Goal: Obtain resource: Download file/media

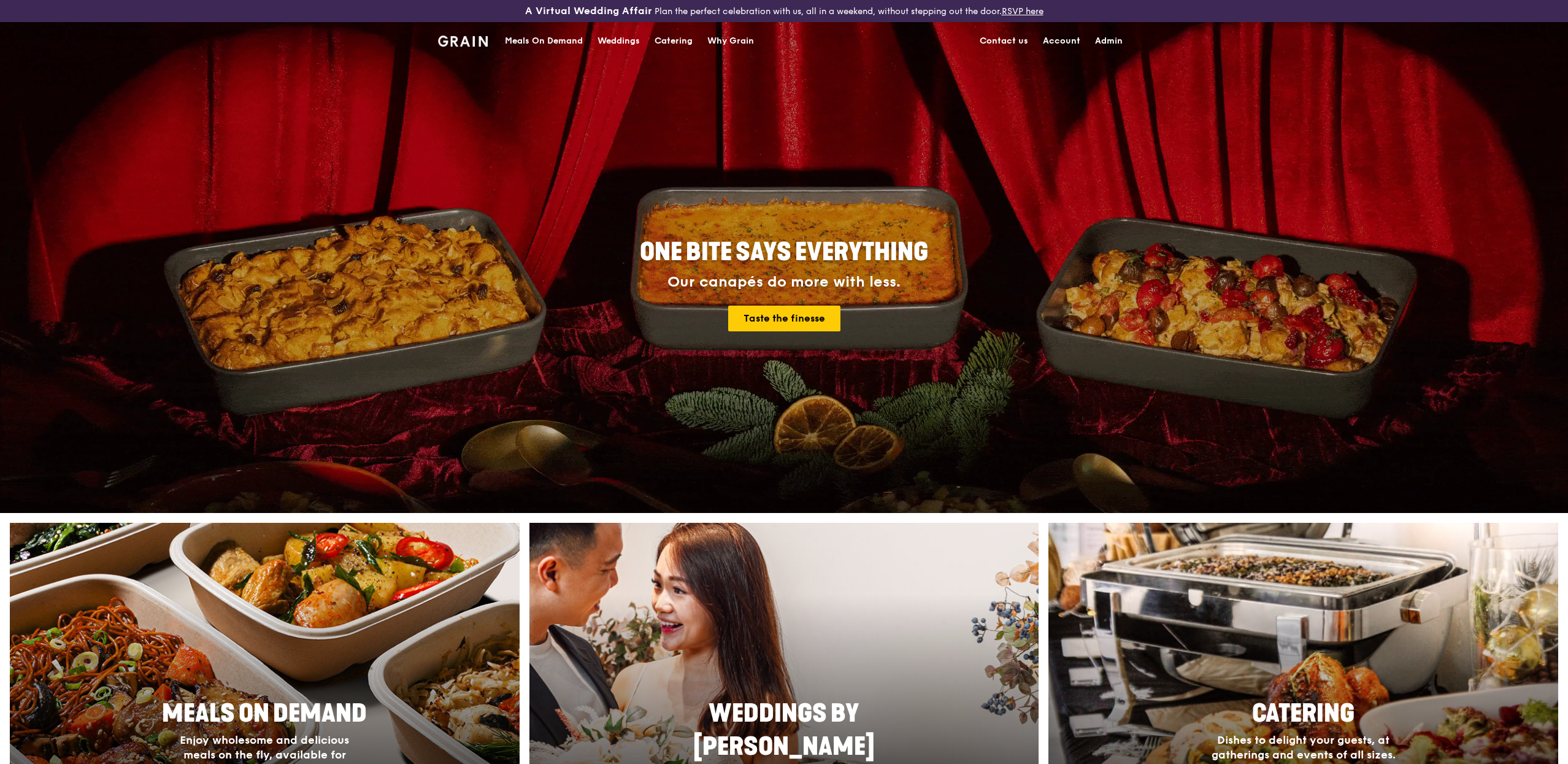
click at [565, 43] on div "Meals On Demand" at bounding box center [543, 41] width 78 height 37
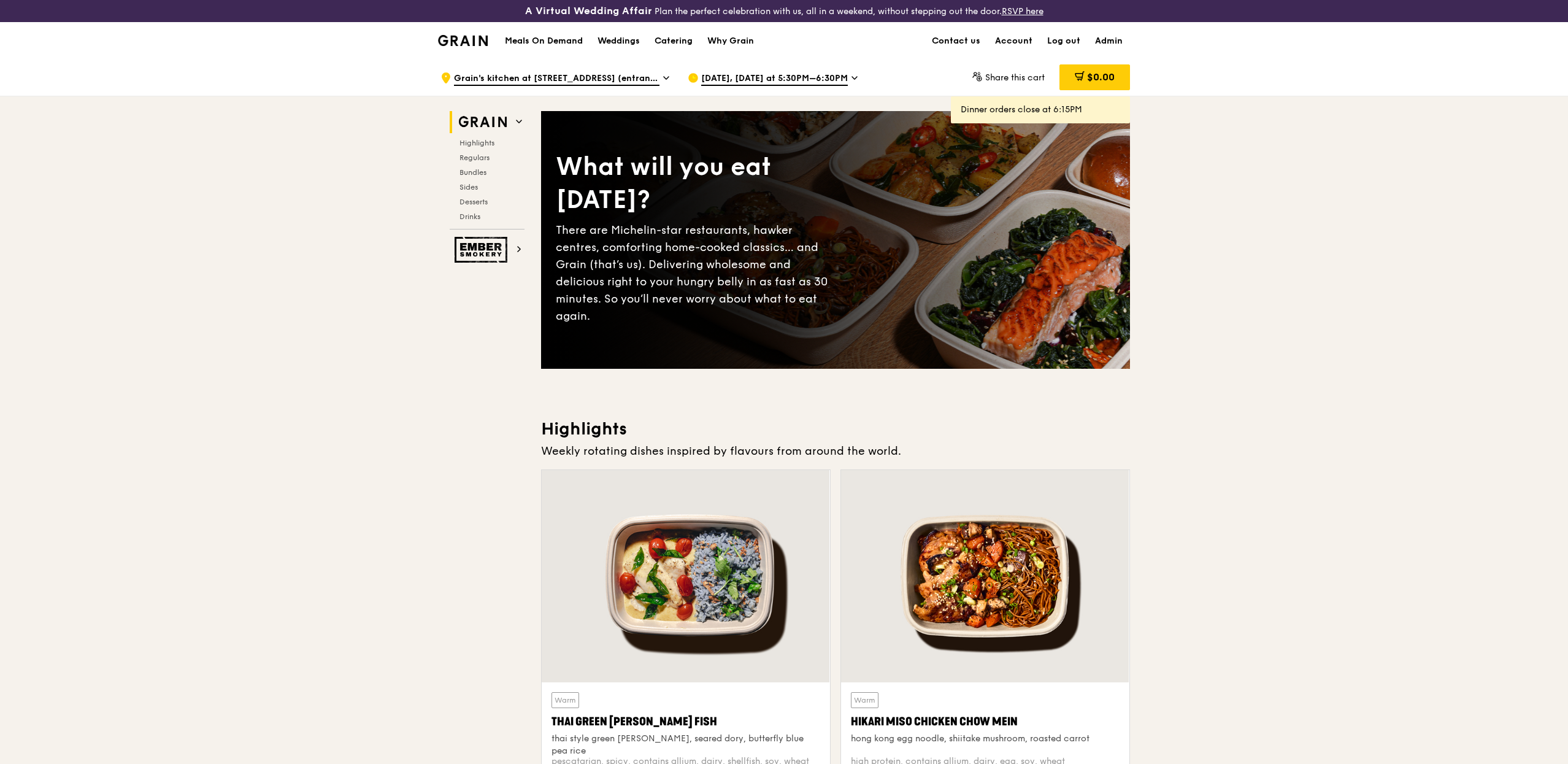
click at [556, 40] on h1 "Meals On Demand" at bounding box center [543, 41] width 78 height 13
click at [668, 41] on div "Catering" at bounding box center [673, 41] width 38 height 37
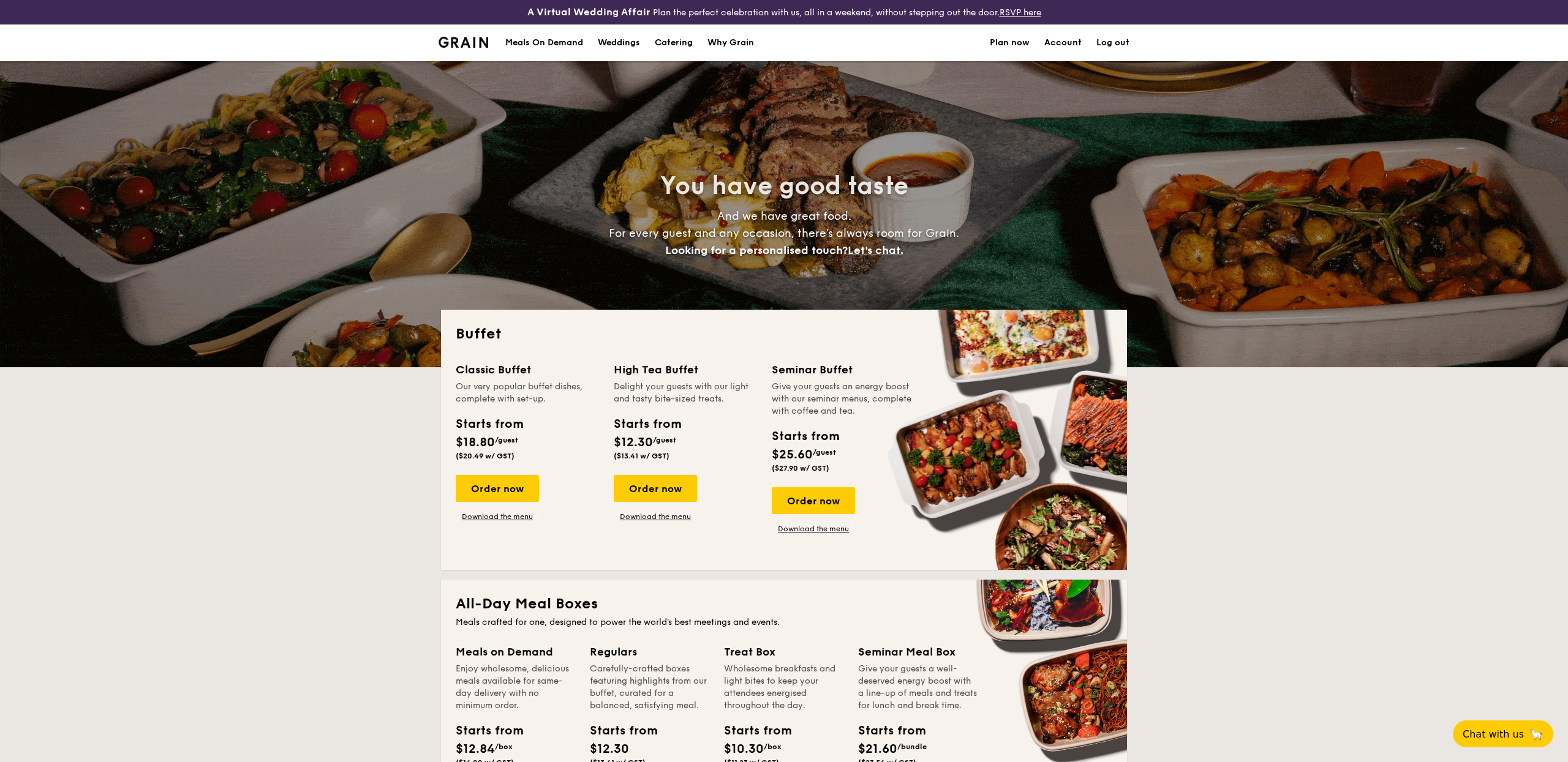
select select
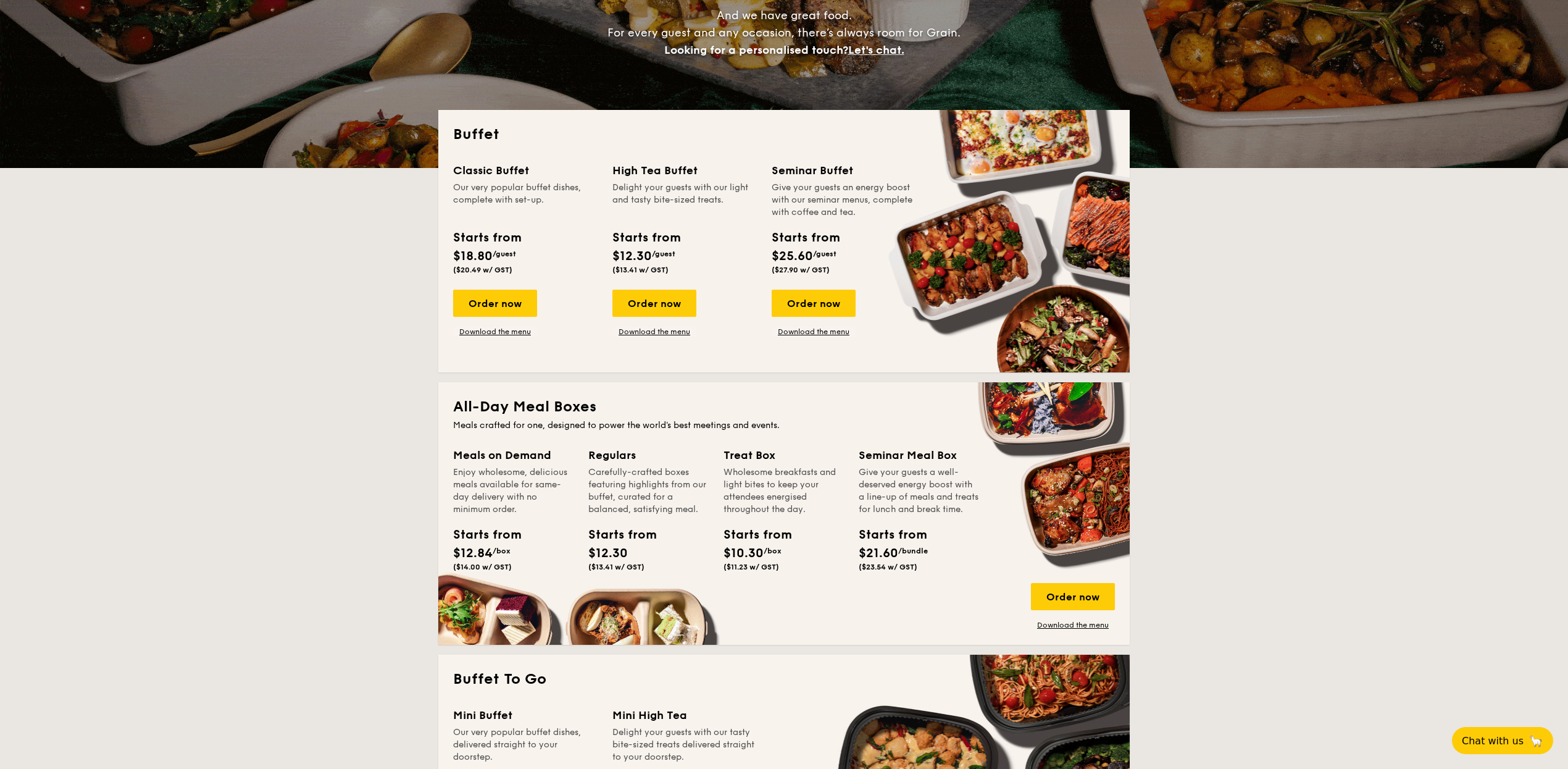
scroll to position [349, 0]
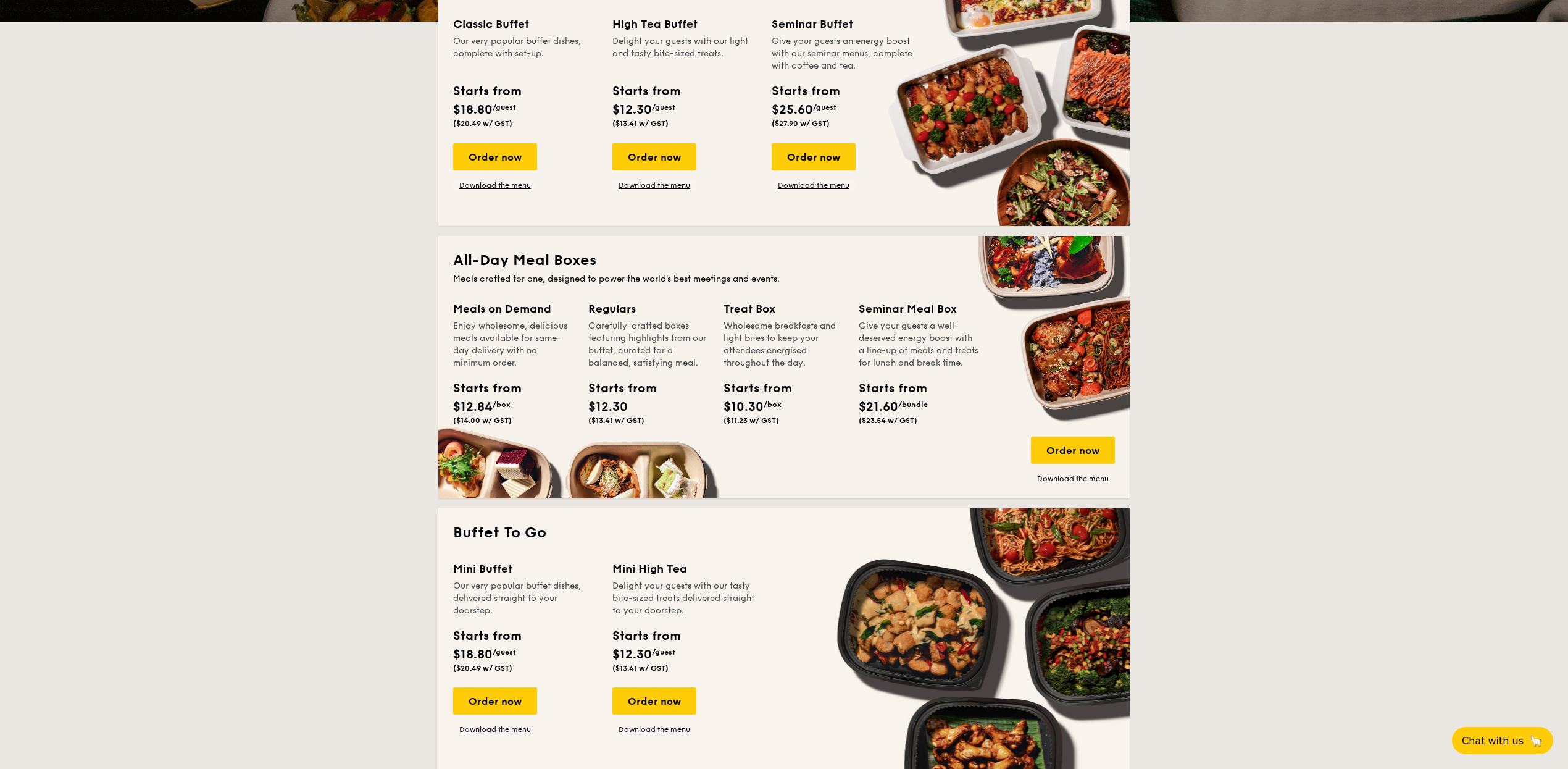
click at [1088, 472] on div "Order now Download the menu" at bounding box center [1073, 460] width 84 height 47
click at [1073, 477] on link "Download the menu" at bounding box center [1073, 478] width 84 height 10
